Goal: Task Accomplishment & Management: Complete application form

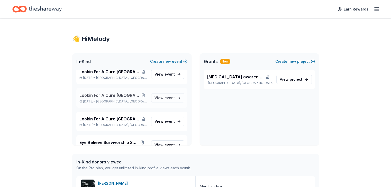
scroll to position [403, 0]
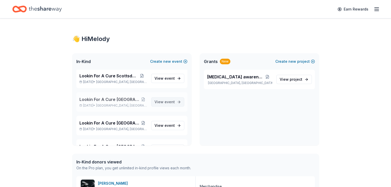
click at [164, 101] on span "event" at bounding box center [169, 102] width 10 height 4
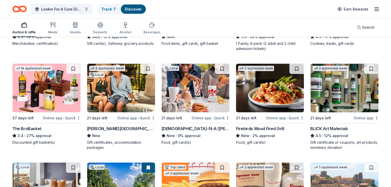
scroll to position [1029, 0]
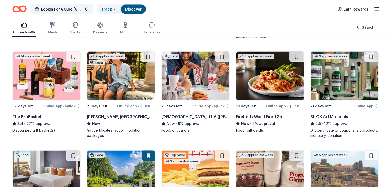
click at [42, 87] on img at bounding box center [47, 76] width 68 height 49
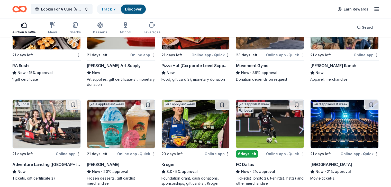
scroll to position [1703, 0]
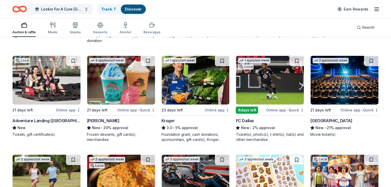
click at [49, 82] on img at bounding box center [47, 80] width 68 height 49
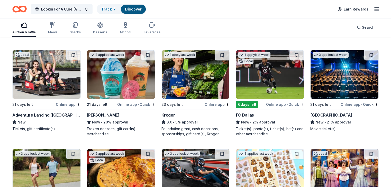
scroll to position [1678, 0]
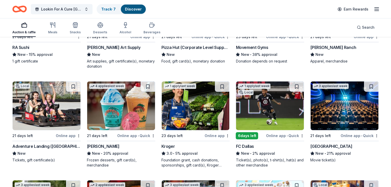
click at [343, 110] on img at bounding box center [344, 106] width 68 height 49
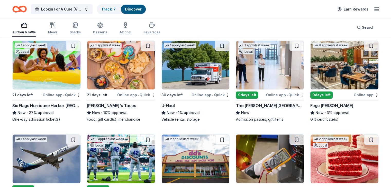
scroll to position [2305, 0]
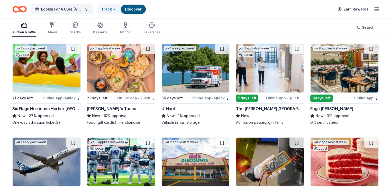
click at [69, 82] on img at bounding box center [47, 68] width 68 height 49
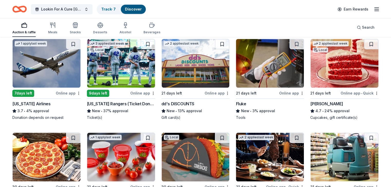
scroll to position [2408, 0]
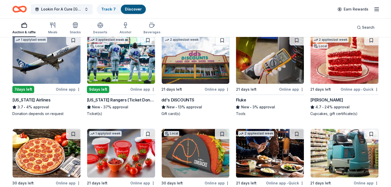
click at [340, 68] on img at bounding box center [344, 59] width 68 height 49
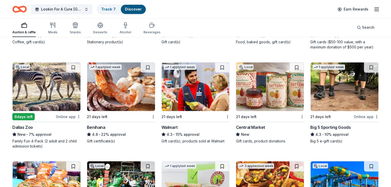
scroll to position [2917, 0]
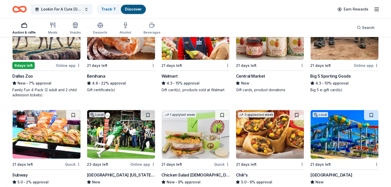
click at [55, 52] on img at bounding box center [47, 35] width 68 height 49
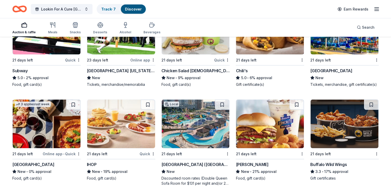
scroll to position [3070, 0]
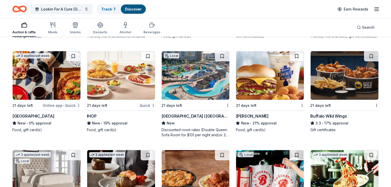
click at [199, 91] on img at bounding box center [196, 75] width 68 height 49
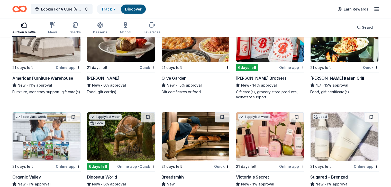
scroll to position [3199, 0]
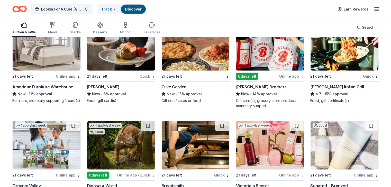
click at [264, 66] on img at bounding box center [270, 46] width 68 height 49
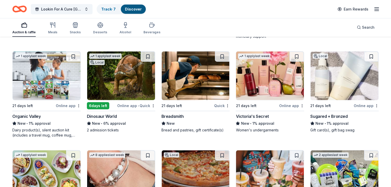
click at [118, 92] on img at bounding box center [121, 76] width 68 height 49
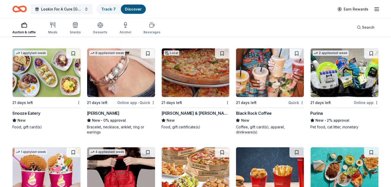
scroll to position [3371, 0]
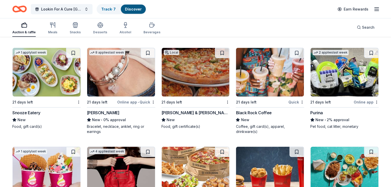
click at [336, 92] on img at bounding box center [344, 72] width 68 height 49
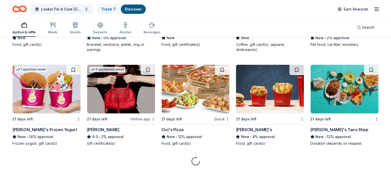
scroll to position [3461, 0]
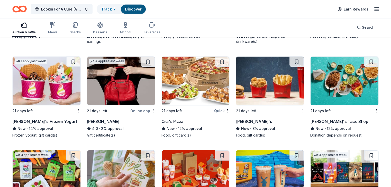
click at [39, 101] on img at bounding box center [47, 81] width 68 height 49
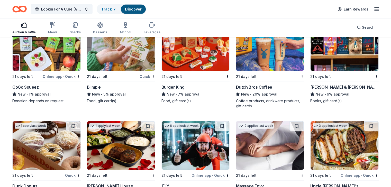
scroll to position [3654, 0]
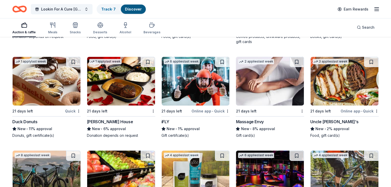
click at [36, 96] on img at bounding box center [47, 81] width 68 height 49
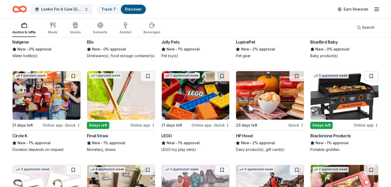
scroll to position [4598, 0]
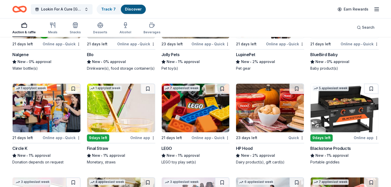
click at [59, 128] on img at bounding box center [47, 108] width 68 height 49
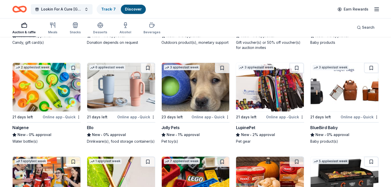
scroll to position [4521, 0]
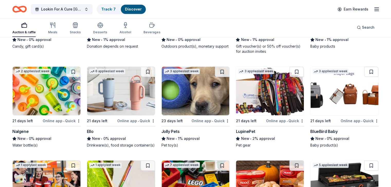
click at [190, 108] on img at bounding box center [196, 91] width 68 height 49
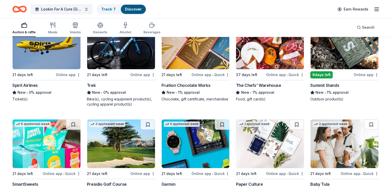
scroll to position [4342, 0]
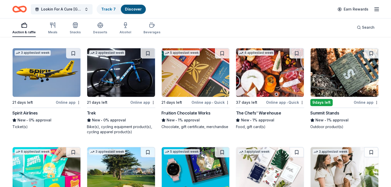
click at [341, 88] on img at bounding box center [344, 72] width 68 height 49
click at [202, 84] on img at bounding box center [196, 72] width 68 height 49
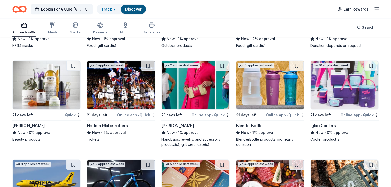
scroll to position [4213, 0]
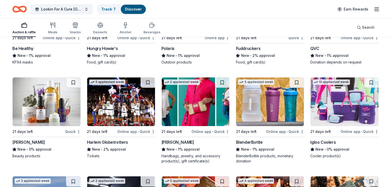
click at [198, 117] on img at bounding box center [196, 102] width 68 height 49
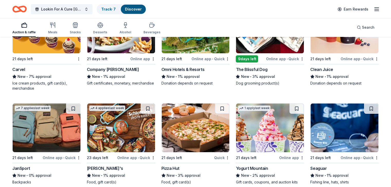
scroll to position [3854, 0]
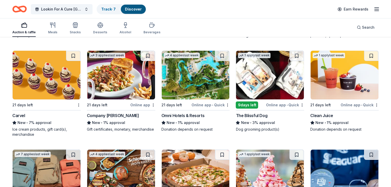
click at [274, 86] on img at bounding box center [270, 75] width 68 height 49
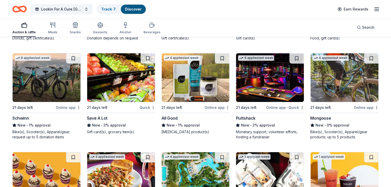
scroll to position [3751, 0]
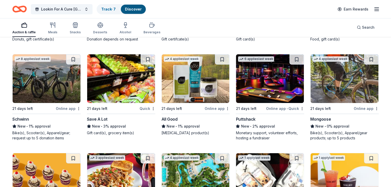
click at [260, 95] on img at bounding box center [270, 78] width 68 height 49
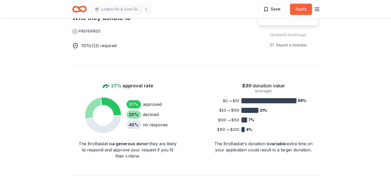
scroll to position [411, 0]
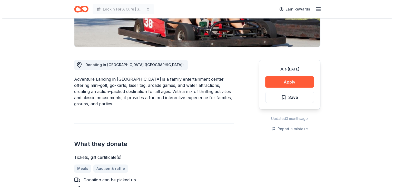
scroll to position [103, 0]
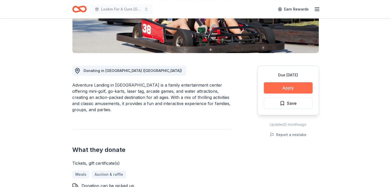
click at [289, 87] on button "Apply" at bounding box center [287, 87] width 49 height 11
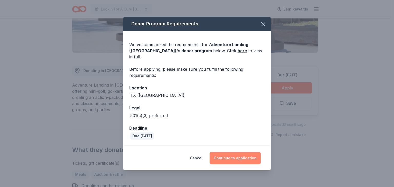
click at [242, 155] on button "Continue to application" at bounding box center [235, 158] width 51 height 12
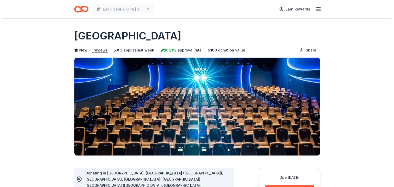
scroll to position [51, 0]
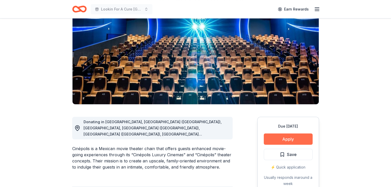
click at [287, 137] on button "Apply" at bounding box center [287, 139] width 49 height 11
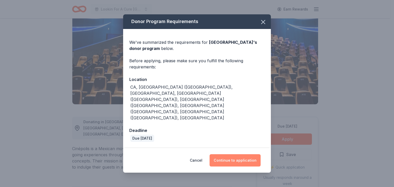
click at [232, 155] on button "Continue to application" at bounding box center [235, 161] width 51 height 12
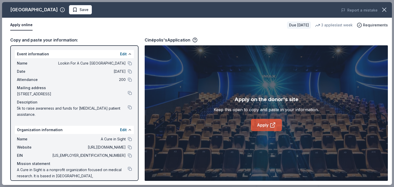
click at [261, 126] on link "Apply" at bounding box center [266, 125] width 31 height 12
click at [269, 124] on link "Apply" at bounding box center [266, 125] width 31 height 12
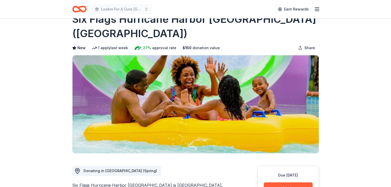
scroll to position [26, 0]
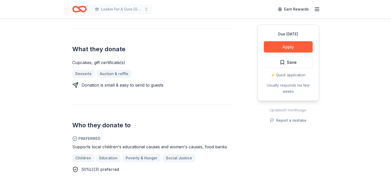
scroll to position [231, 0]
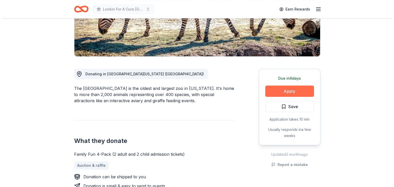
scroll to position [128, 0]
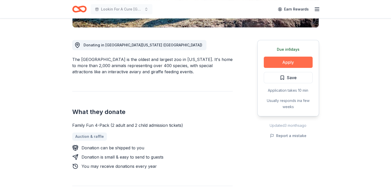
click at [279, 61] on button "Apply" at bounding box center [287, 62] width 49 height 11
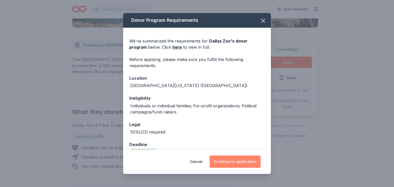
click at [232, 159] on button "Continue to application" at bounding box center [235, 162] width 51 height 12
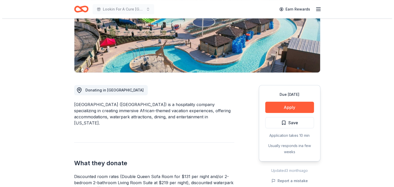
scroll to position [103, 0]
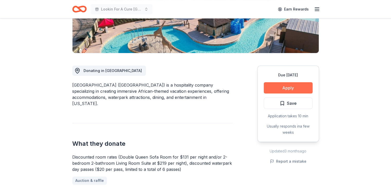
click at [288, 84] on button "Apply" at bounding box center [287, 87] width 49 height 11
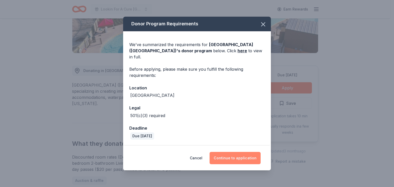
click at [233, 155] on button "Continue to application" at bounding box center [235, 158] width 51 height 12
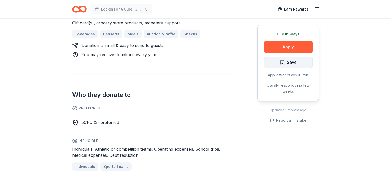
scroll to position [154, 0]
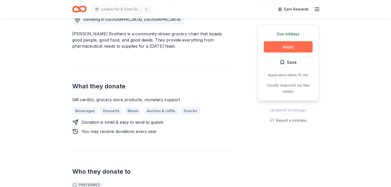
click at [294, 44] on button "Apply" at bounding box center [287, 46] width 49 height 11
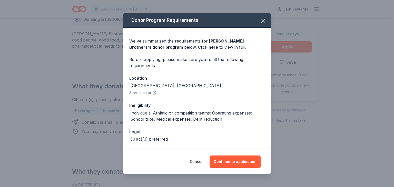
click at [141, 92] on button "Store locator" at bounding box center [142, 93] width 27 height 6
click at [260, 21] on icon "button" at bounding box center [263, 20] width 7 height 7
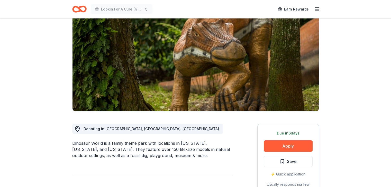
scroll to position [77, 0]
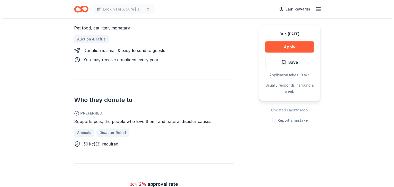
scroll to position [231, 0]
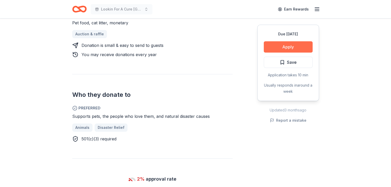
click at [297, 45] on button "Apply" at bounding box center [287, 46] width 49 height 11
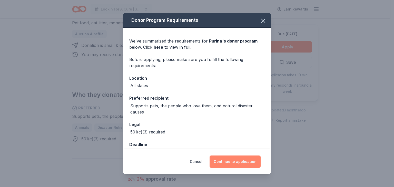
click at [235, 161] on button "Continue to application" at bounding box center [235, 162] width 51 height 12
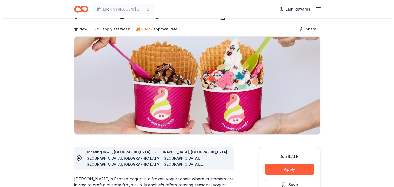
scroll to position [51, 0]
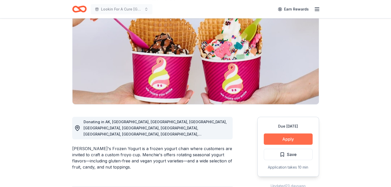
click at [286, 141] on button "Apply" at bounding box center [287, 139] width 49 height 11
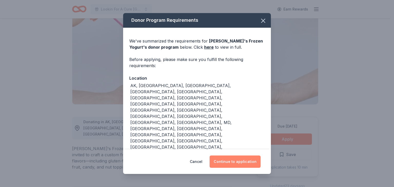
click at [235, 156] on button "Continue to application" at bounding box center [235, 162] width 51 height 12
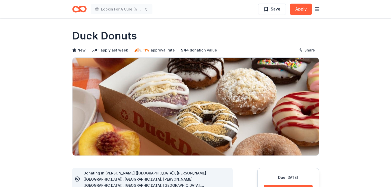
scroll to position [51, 0]
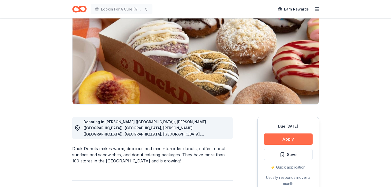
click at [281, 136] on button "Apply" at bounding box center [287, 139] width 49 height 11
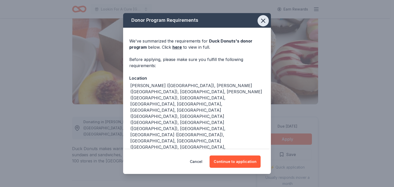
click at [263, 24] on icon "button" at bounding box center [263, 20] width 7 height 7
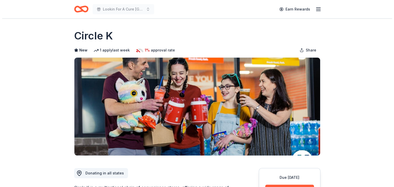
scroll to position [77, 0]
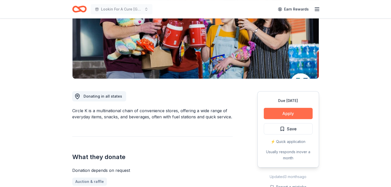
click at [283, 113] on button "Apply" at bounding box center [287, 113] width 49 height 11
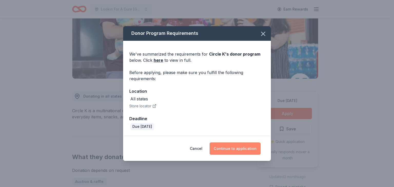
click at [238, 150] on button "Continue to application" at bounding box center [235, 149] width 51 height 12
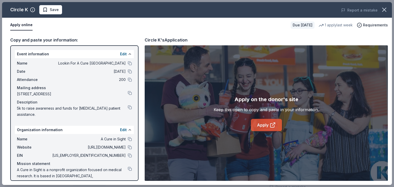
click at [262, 123] on link "Apply" at bounding box center [266, 125] width 31 height 12
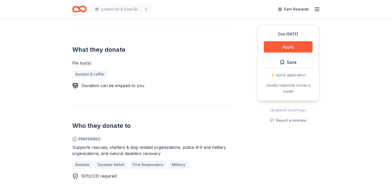
scroll to position [205, 0]
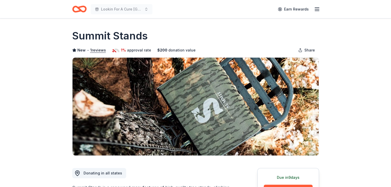
scroll to position [77, 0]
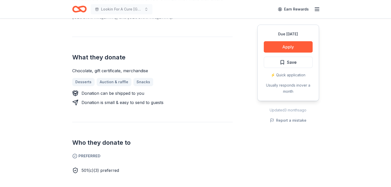
scroll to position [180, 0]
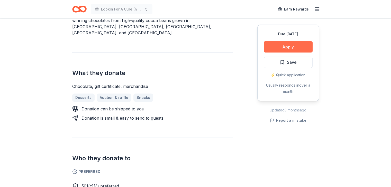
click at [284, 46] on button "Apply" at bounding box center [287, 46] width 49 height 11
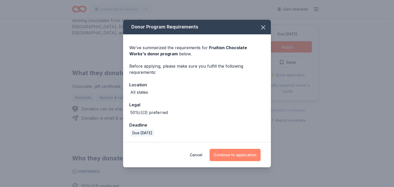
click at [250, 157] on button "Continue to application" at bounding box center [235, 155] width 51 height 12
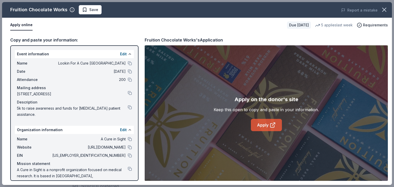
click at [263, 126] on link "Apply" at bounding box center [266, 125] width 31 height 12
click at [383, 10] on icon "button" at bounding box center [384, 9] width 7 height 7
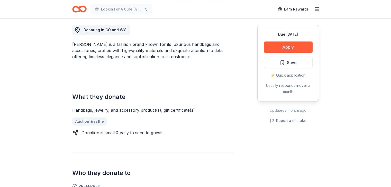
scroll to position [77, 0]
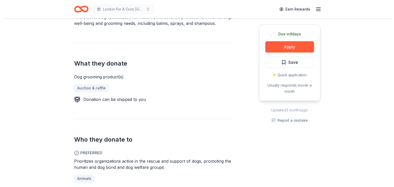
scroll to position [180, 0]
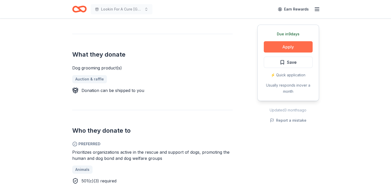
click at [293, 47] on button "Apply" at bounding box center [287, 46] width 49 height 11
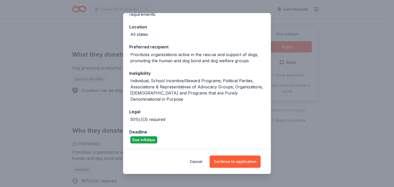
scroll to position [51, 0]
click at [229, 162] on button "Continue to application" at bounding box center [235, 162] width 51 height 12
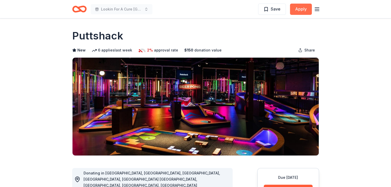
click at [300, 10] on button "Apply" at bounding box center [301, 9] width 22 height 11
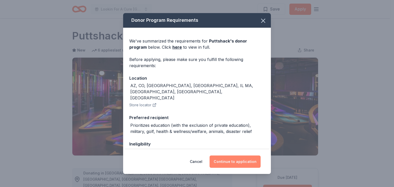
click at [242, 164] on button "Continue to application" at bounding box center [235, 162] width 51 height 12
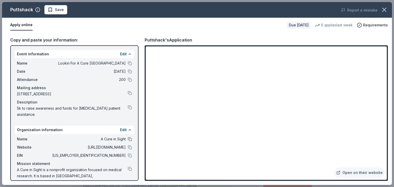
click at [128, 138] on button at bounding box center [130, 139] width 4 height 4
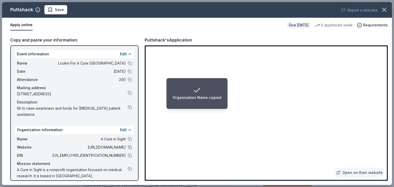
click at [128, 147] on button at bounding box center [130, 148] width 4 height 4
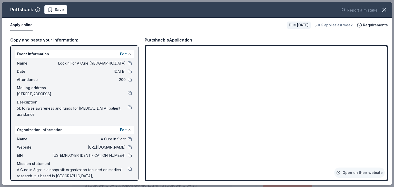
click at [128, 155] on button at bounding box center [130, 156] width 4 height 4
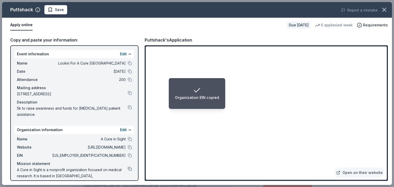
click at [128, 169] on button at bounding box center [130, 169] width 4 height 4
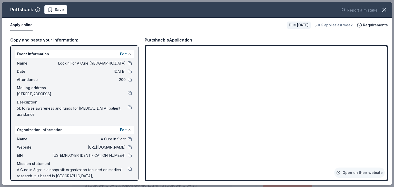
click at [128, 62] on button at bounding box center [130, 63] width 4 height 4
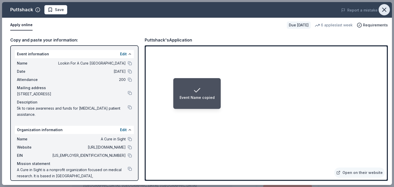
click at [388, 11] on icon "button" at bounding box center [384, 9] width 7 height 7
